Goal: Information Seeking & Learning: Check status

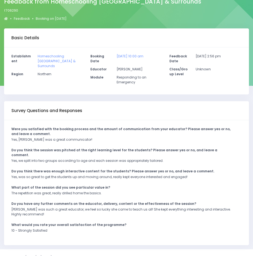
scroll to position [41, 0]
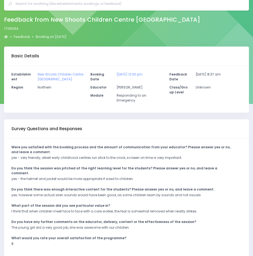
scroll to position [27, 0]
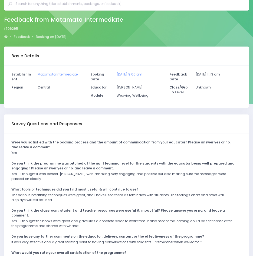
scroll to position [27, 0]
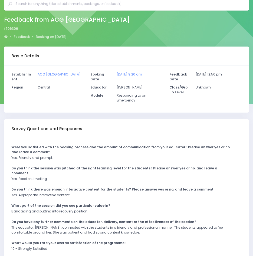
scroll to position [27, 0]
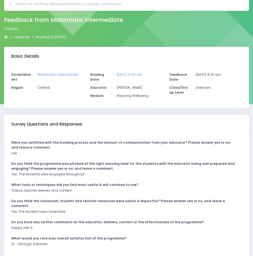
scroll to position [27, 0]
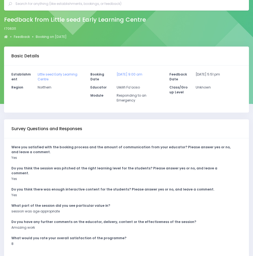
scroll to position [27, 0]
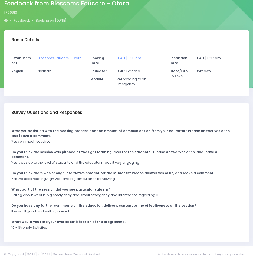
scroll to position [36, 0]
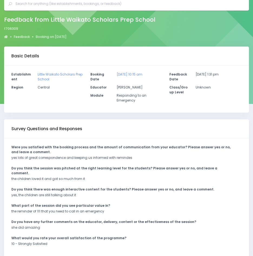
scroll to position [27, 0]
